Goal: Task Accomplishment & Management: Use online tool/utility

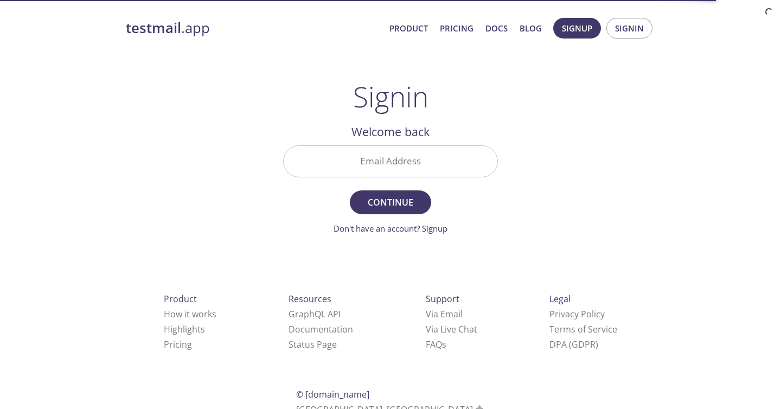
click at [379, 151] on input "Email Address" at bounding box center [391, 161] width 214 height 31
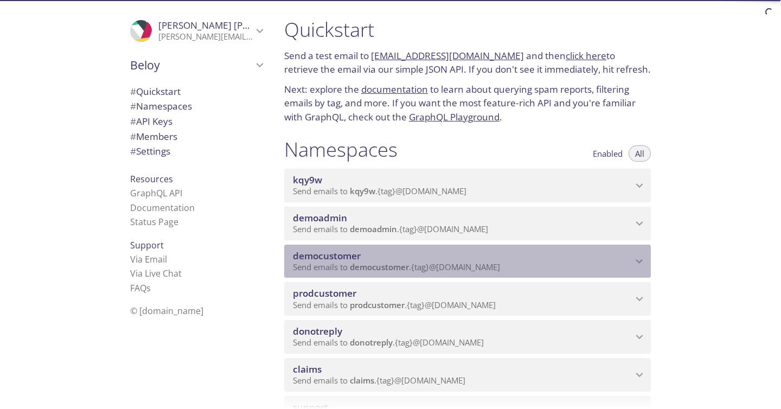
click at [373, 248] on div "democustomer Send emails to democustomer . {tag} @[DOMAIN_NAME]" at bounding box center [467, 262] width 367 height 34
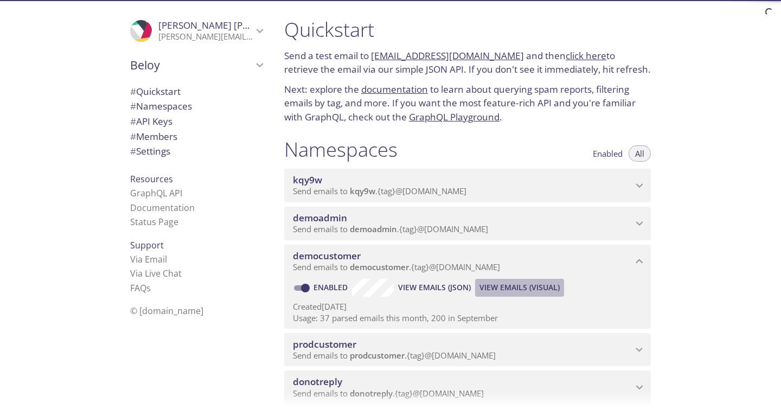
click at [511, 284] on span "View Emails (Visual)" at bounding box center [520, 287] width 80 height 13
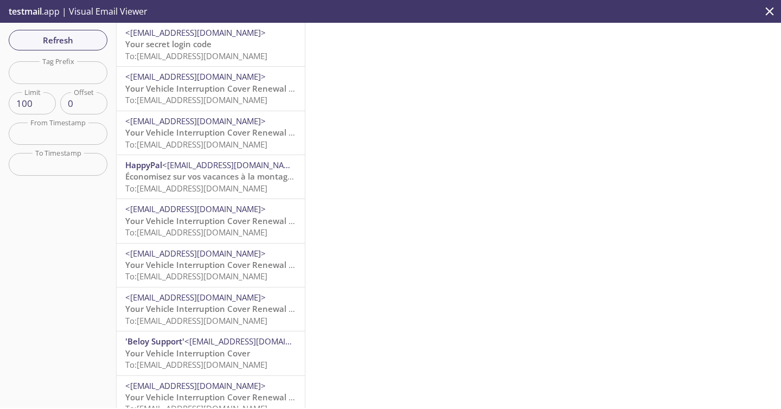
click at [202, 109] on div "<[EMAIL_ADDRESS][DOMAIN_NAME]> Your Vehicle Interruption Cover Renewal is Appro…" at bounding box center [211, 88] width 188 height 43
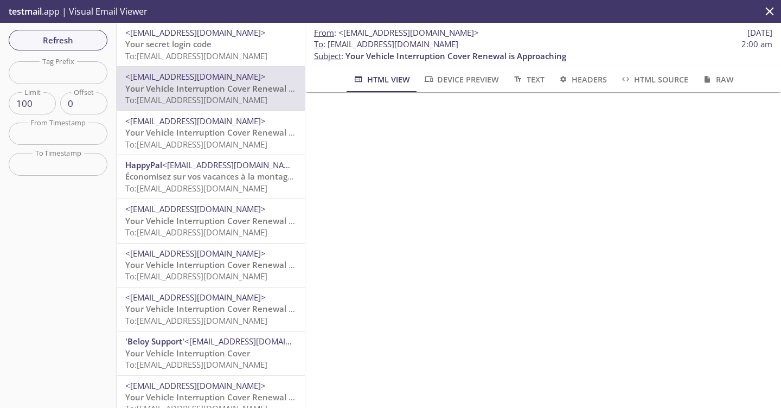
drag, startPoint x: 330, startPoint y: 44, endPoint x: 589, endPoint y: 47, distance: 258.8
click at [589, 47] on span "To : [EMAIL_ADDRESS][DOMAIN_NAME] 2:00 am" at bounding box center [543, 44] width 458 height 11
copy span "[EMAIL_ADDRESS][DOMAIN_NAME]"
